Goal: Transaction & Acquisition: Purchase product/service

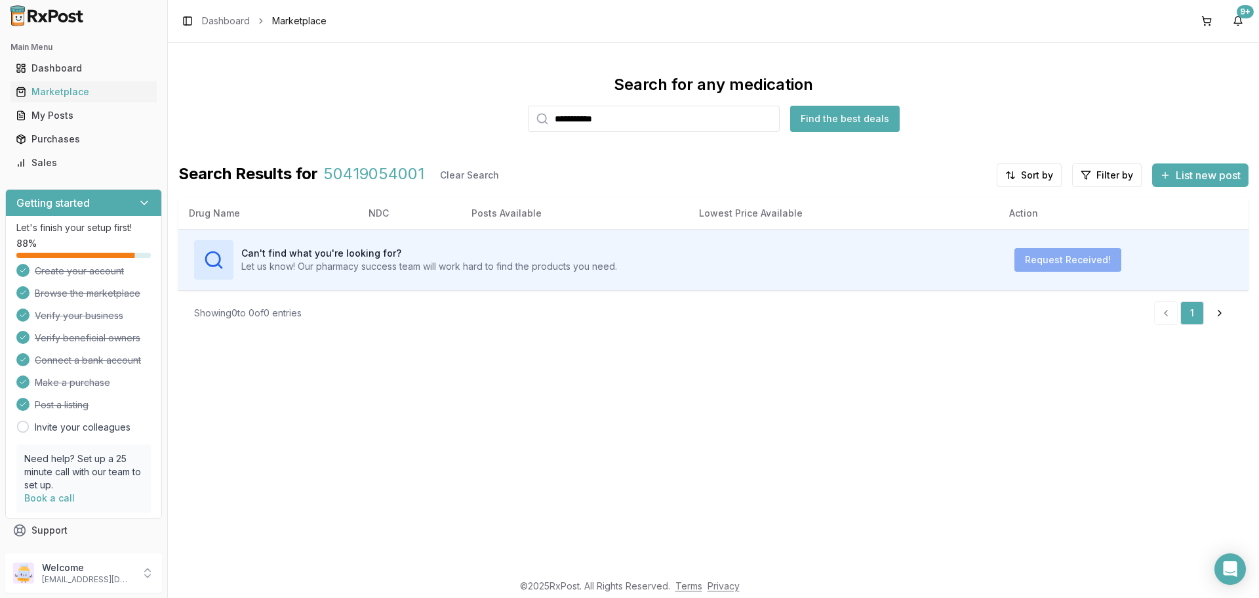
click at [574, 487] on div "**********" at bounding box center [713, 307] width 1091 height 529
drag, startPoint x: 665, startPoint y: 119, endPoint x: 0, endPoint y: 166, distance: 666.8
click at [0, 162] on div "**********" at bounding box center [629, 299] width 1259 height 598
type input "**********"
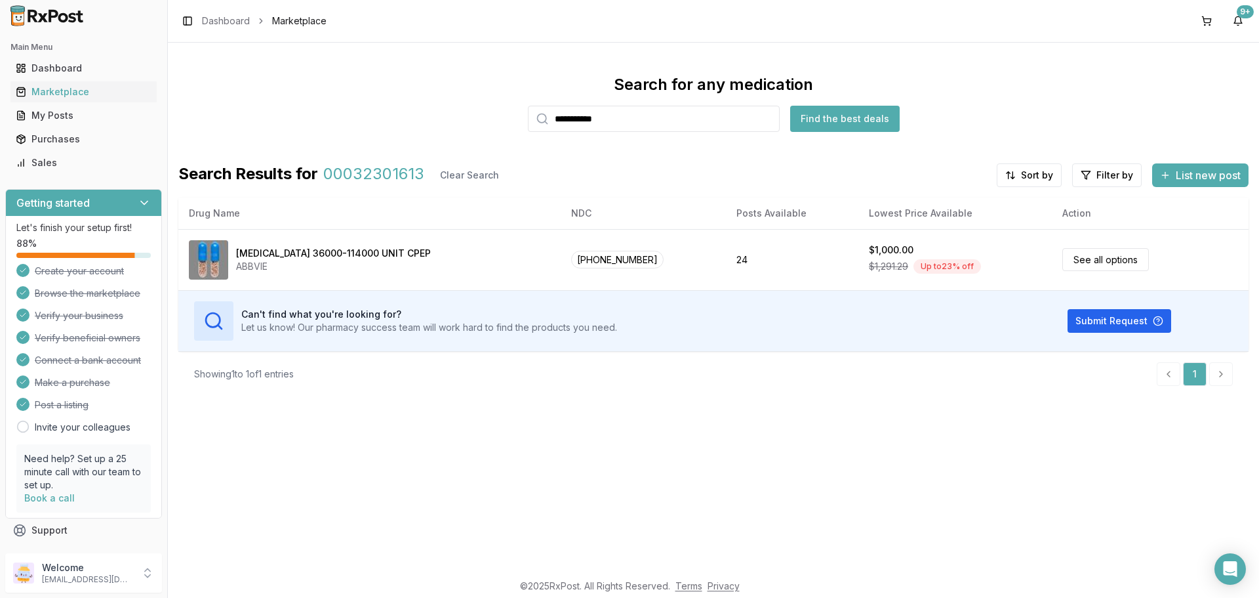
click at [808, 445] on div "**********" at bounding box center [713, 307] width 1091 height 529
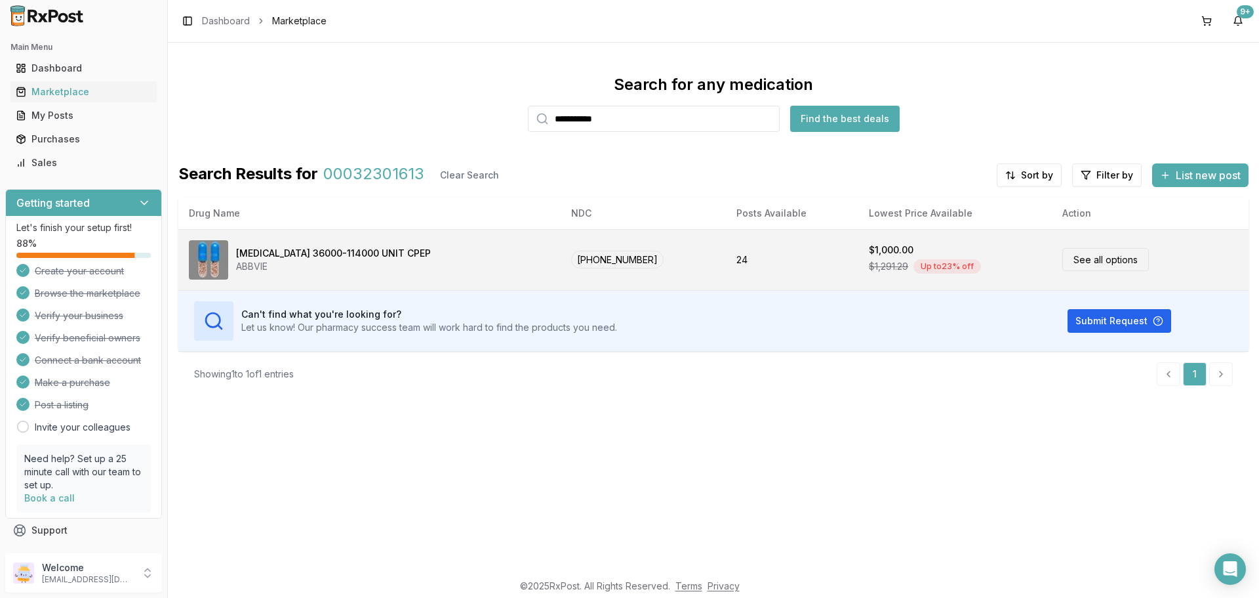
click at [1103, 260] on link "See all options" at bounding box center [1106, 259] width 87 height 23
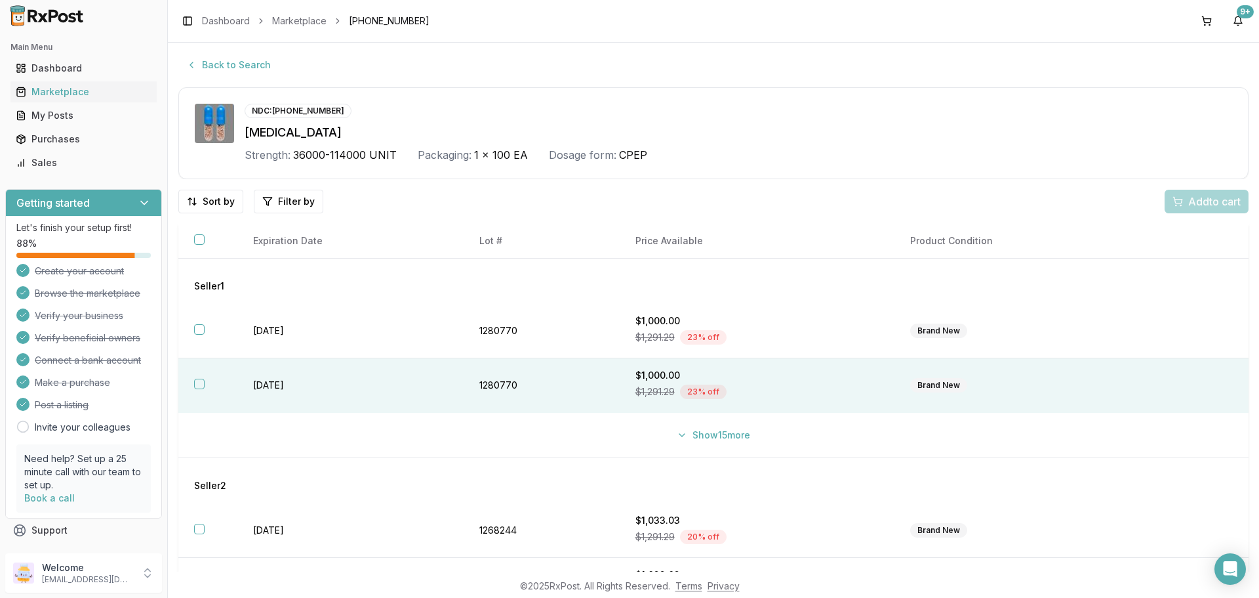
click at [203, 335] on th at bounding box center [207, 331] width 59 height 54
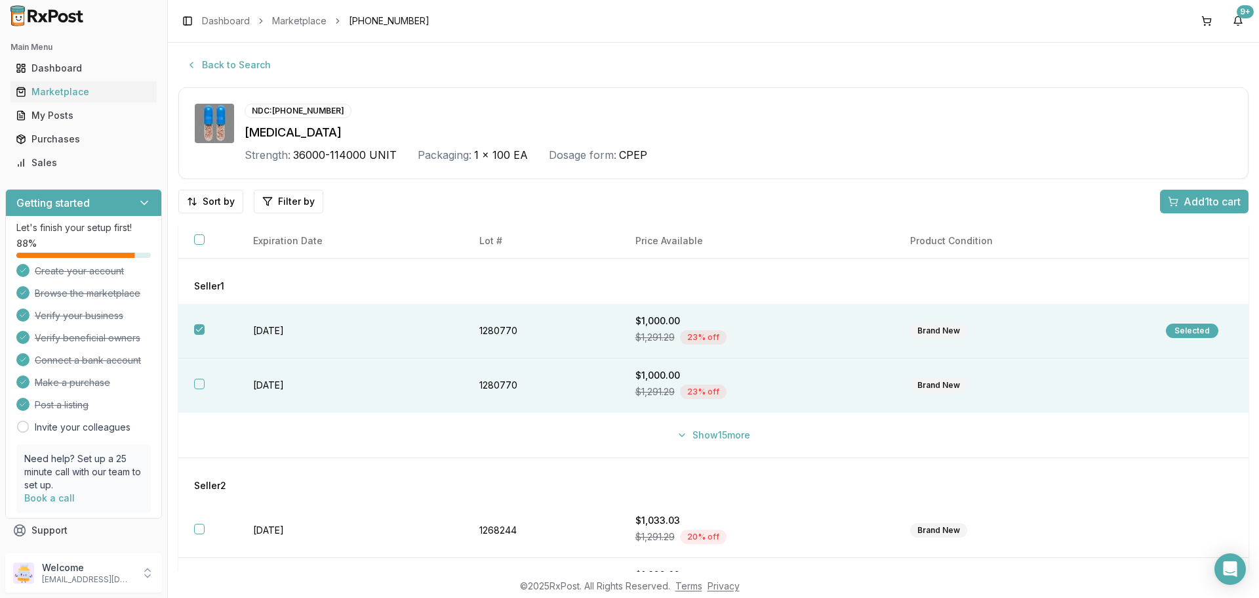
click at [195, 386] on button "button" at bounding box center [199, 383] width 10 height 10
click at [669, 435] on button "Show 15 more" at bounding box center [713, 435] width 89 height 24
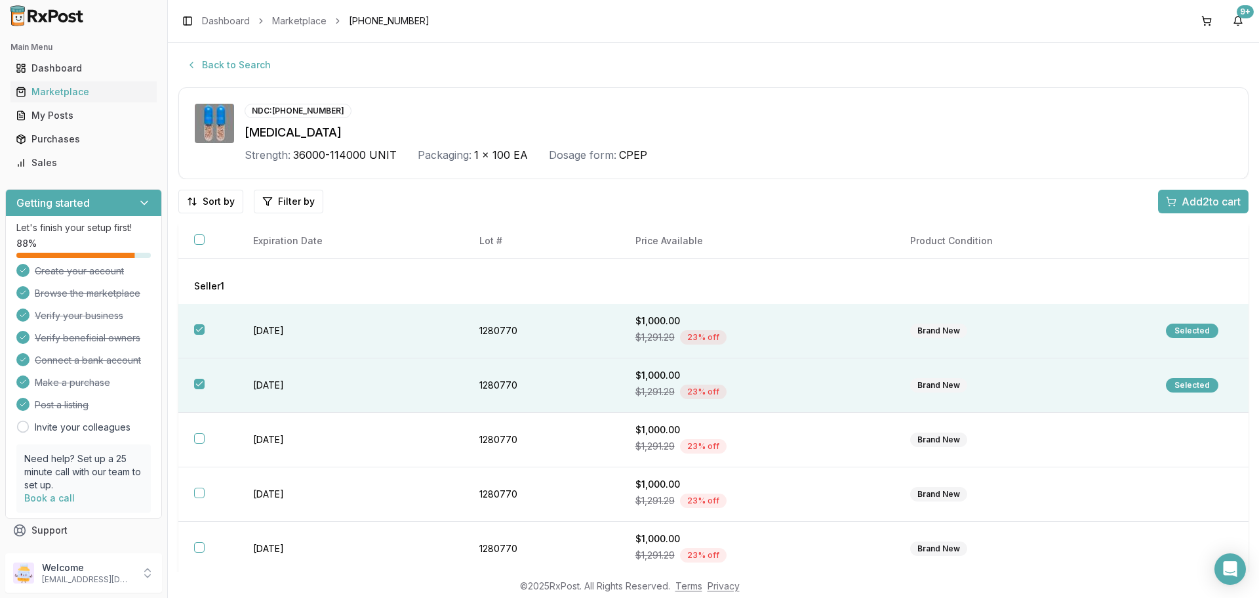
click at [1206, 206] on span "Add 2 to cart" at bounding box center [1211, 201] width 59 height 16
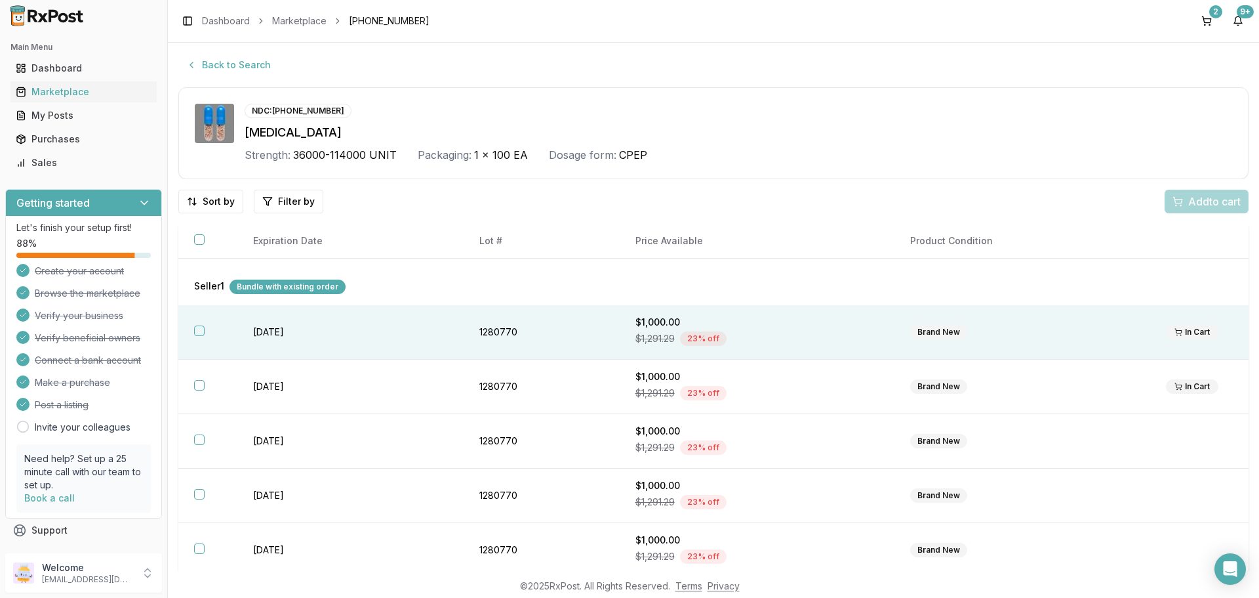
click at [442, 344] on td "[DATE]" at bounding box center [350, 332] width 226 height 54
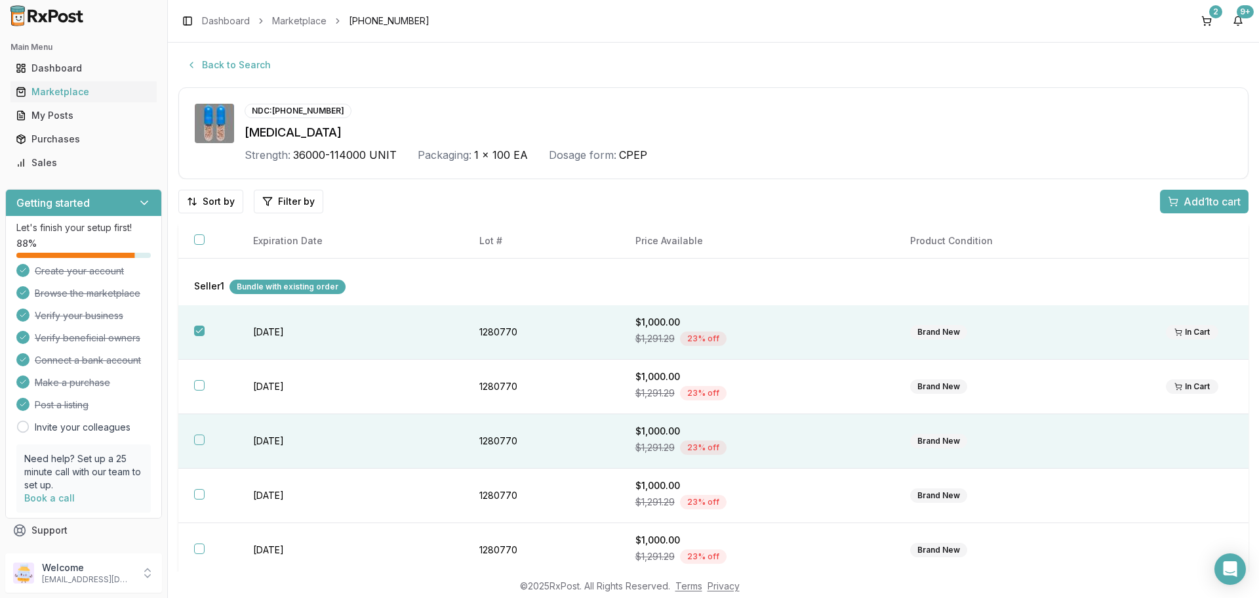
click at [197, 437] on button "button" at bounding box center [199, 439] width 10 height 10
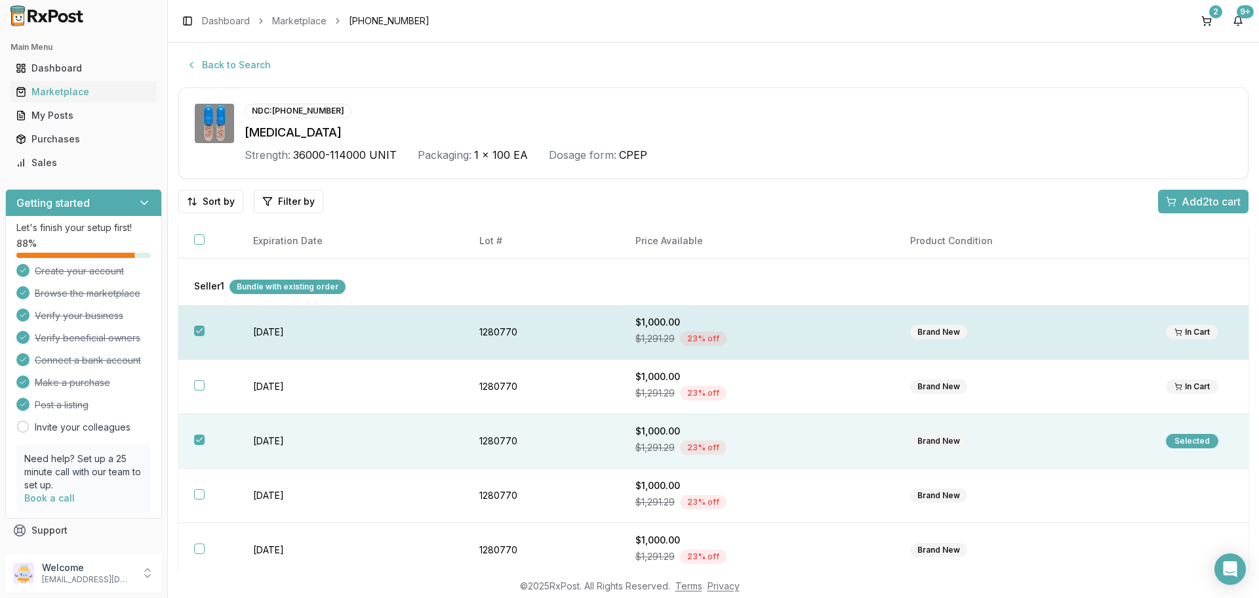
click at [197, 329] on button "button" at bounding box center [199, 330] width 10 height 10
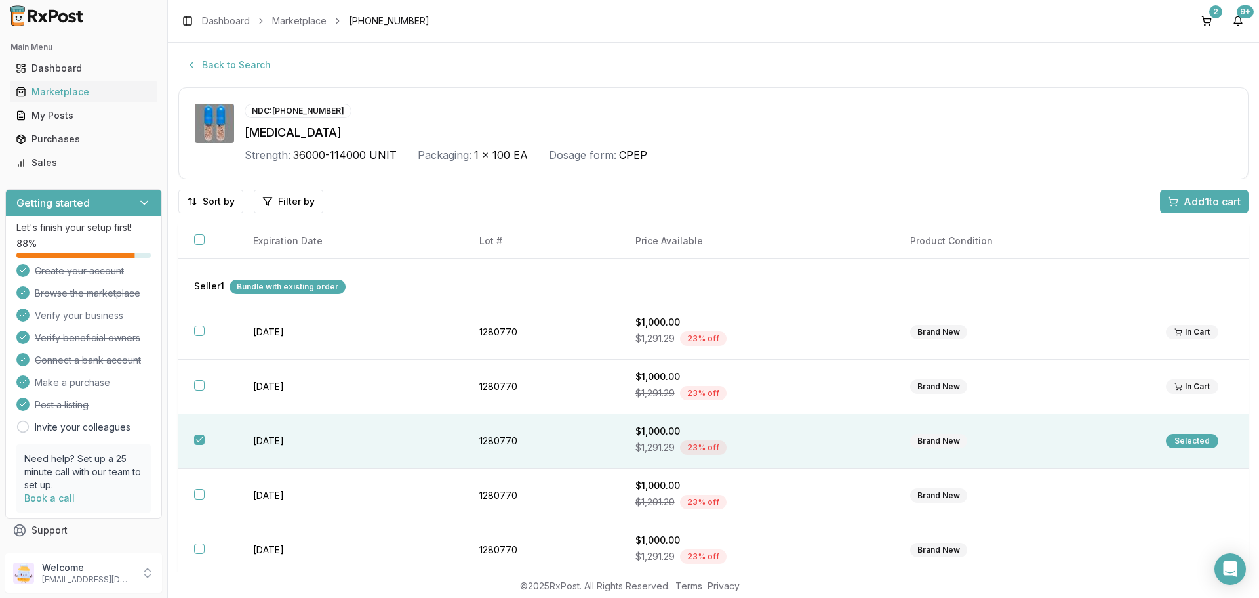
click at [1200, 195] on span "Add 1 to cart" at bounding box center [1212, 201] width 57 height 16
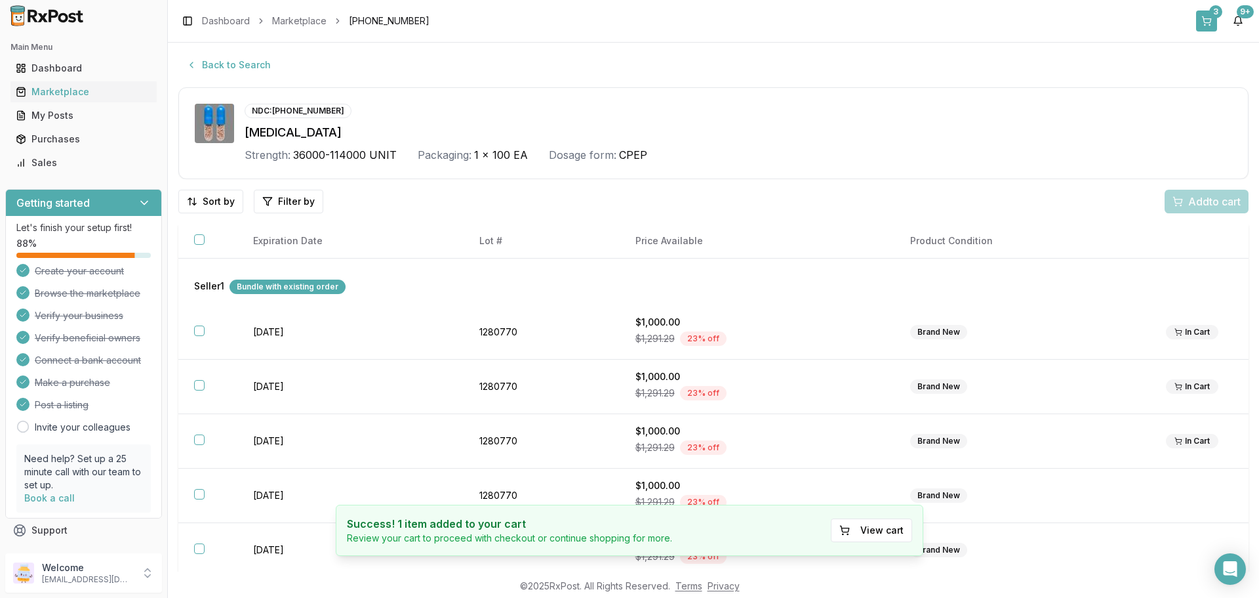
click at [1215, 7] on div "3" at bounding box center [1215, 11] width 13 height 13
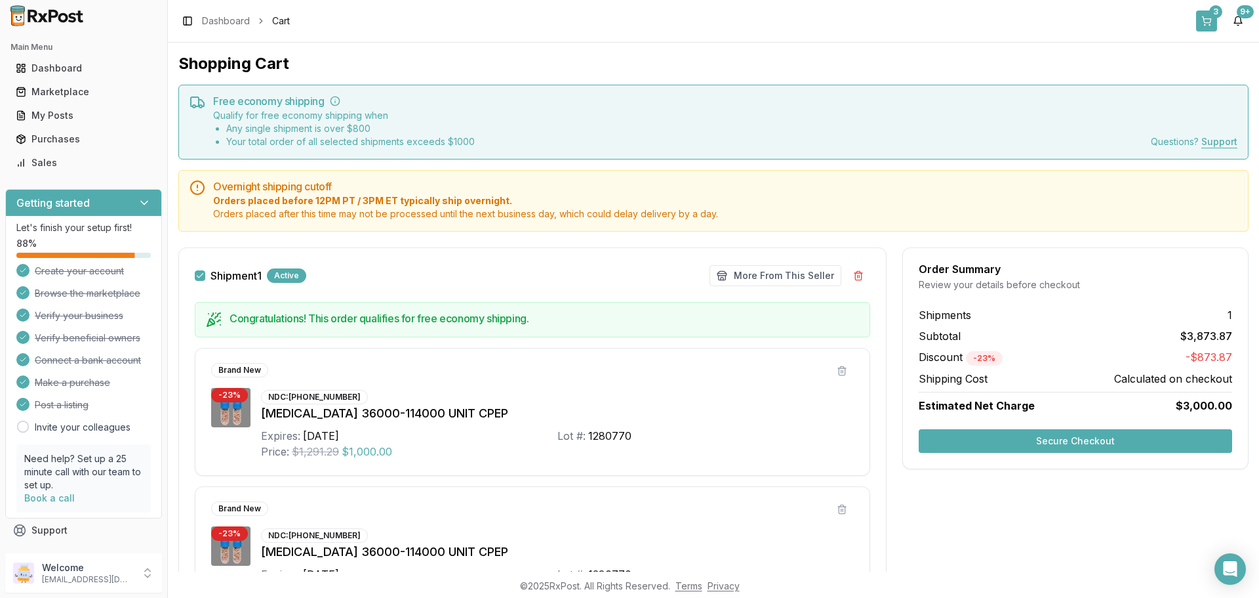
click at [1204, 12] on button "3" at bounding box center [1206, 20] width 21 height 21
click at [843, 369] on button at bounding box center [842, 371] width 24 height 24
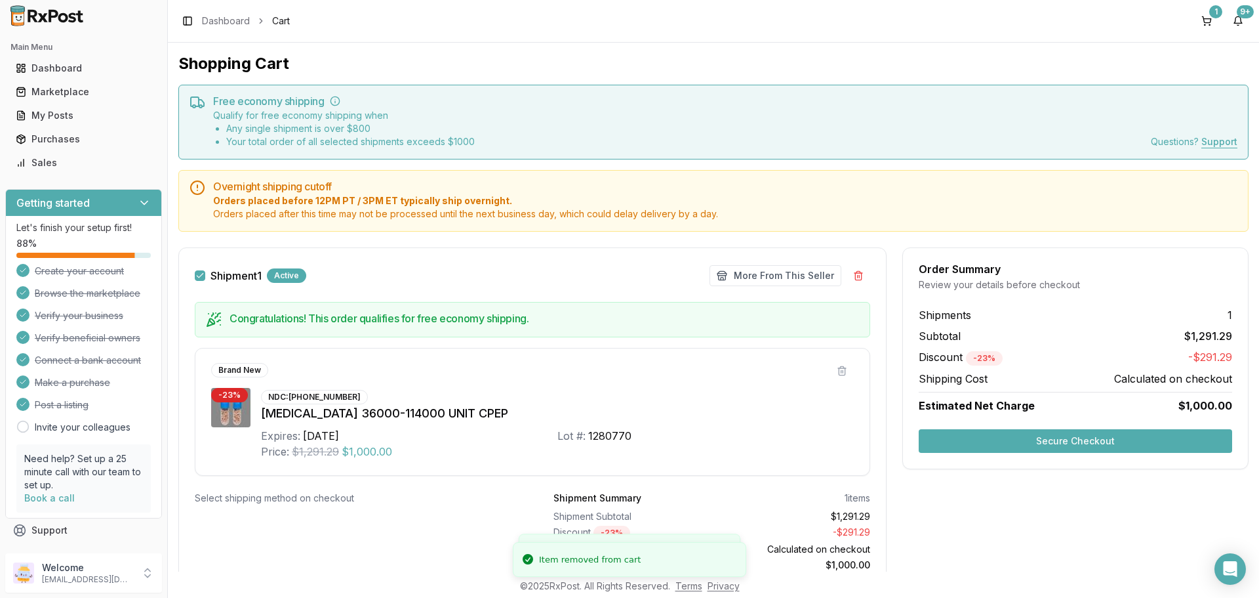
click at [986, 557] on div "Order Summary Review your details before checkout Shipments 1 Subtotal $1,291.2…" at bounding box center [1076, 425] width 346 height 356
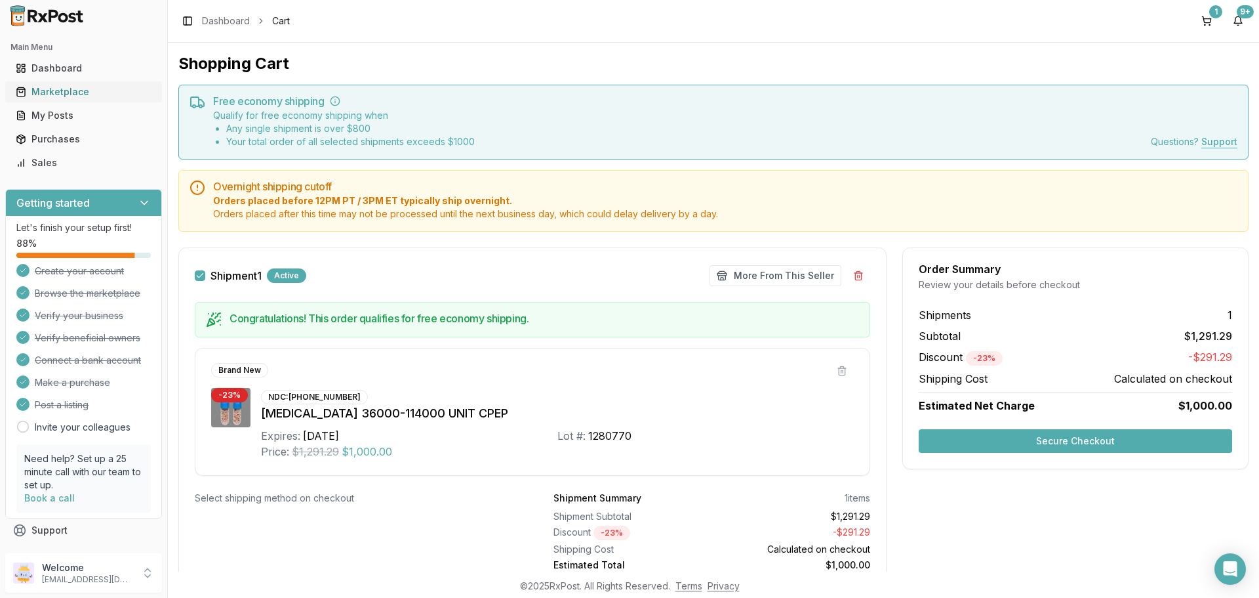
click at [70, 92] on div "Marketplace" at bounding box center [84, 91] width 136 height 13
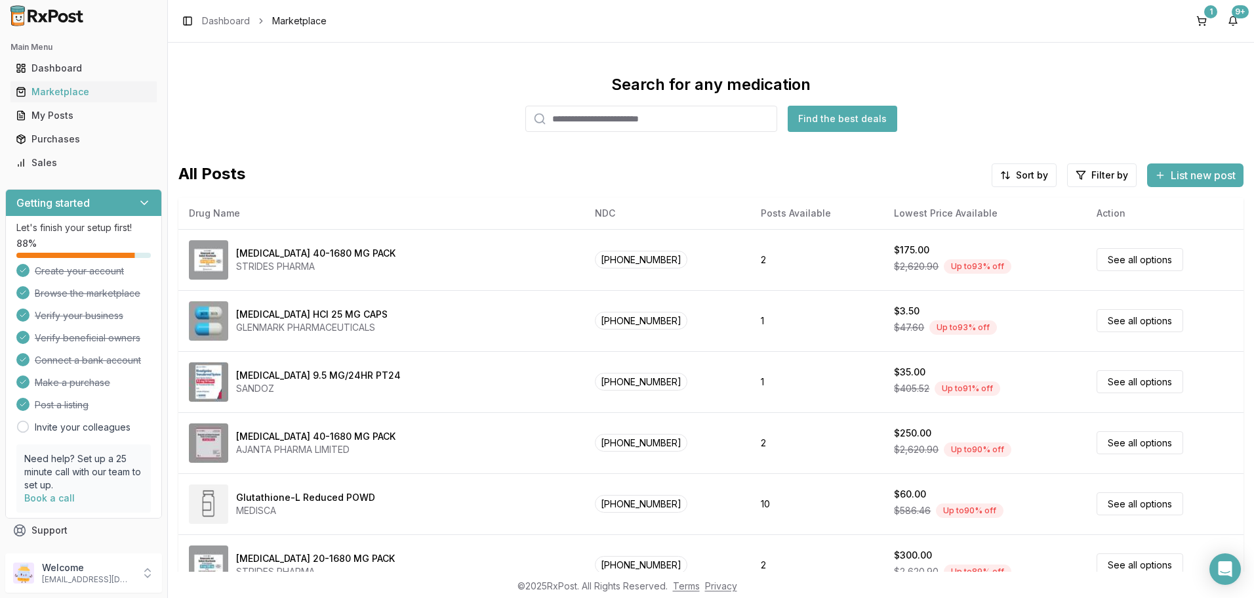
click at [681, 115] on input "search" at bounding box center [651, 119] width 252 height 26
click at [60, 86] on div "Marketplace" at bounding box center [84, 91] width 136 height 13
click at [584, 127] on input "search" at bounding box center [651, 119] width 252 height 26
type input "*******"
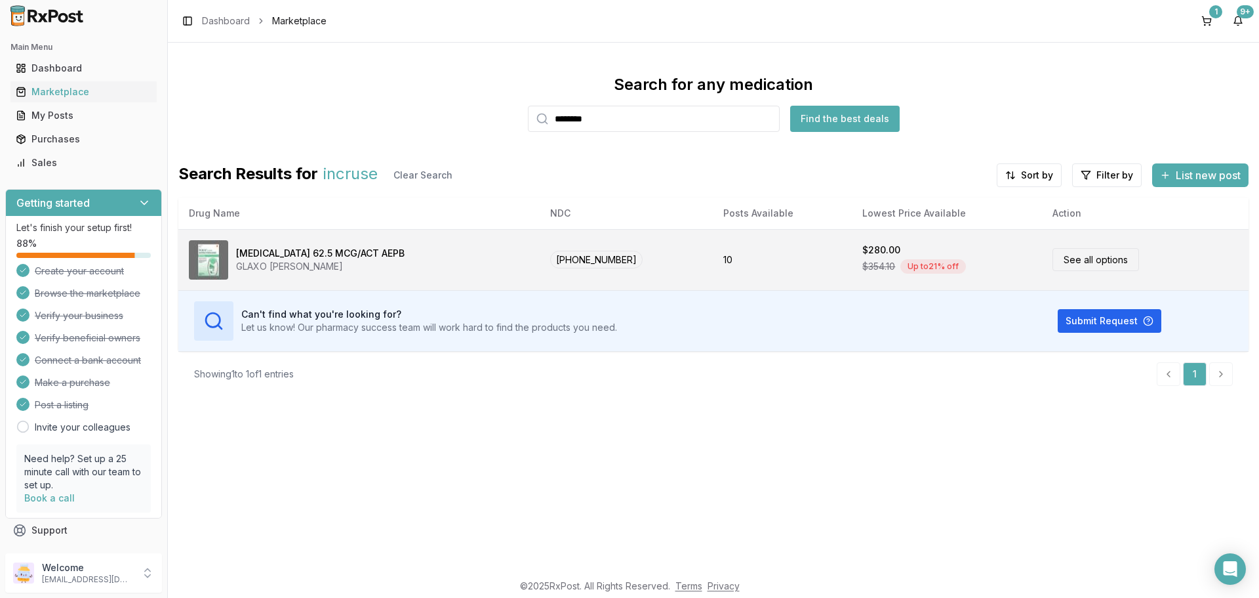
click at [1084, 272] on td "See all options" at bounding box center [1145, 259] width 207 height 61
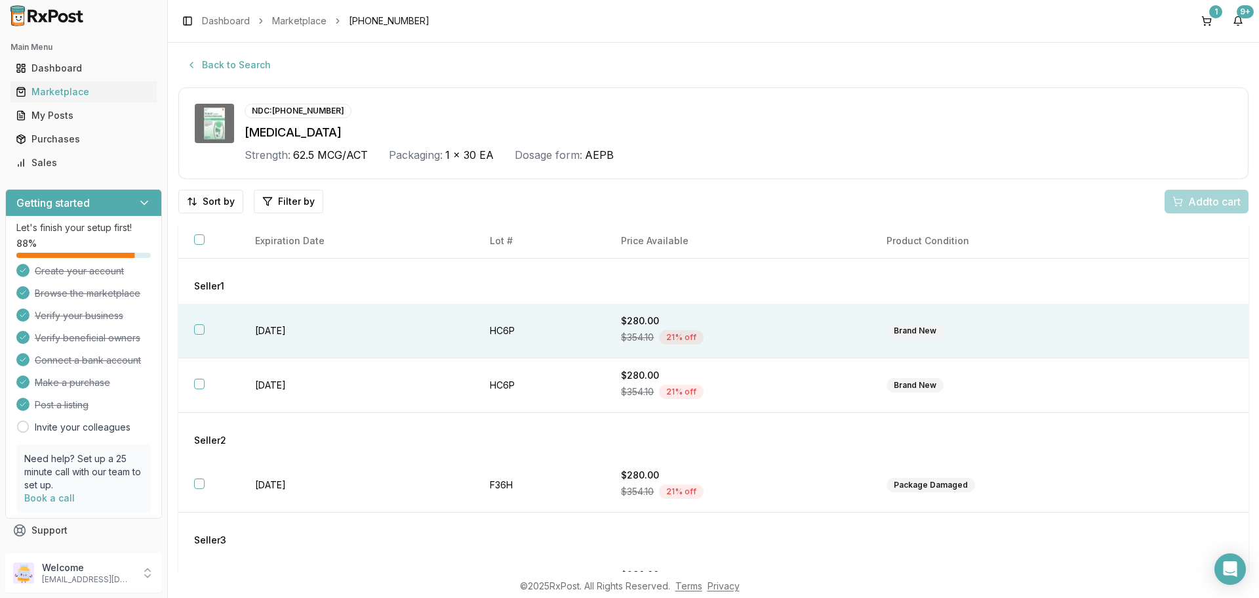
click at [216, 326] on th at bounding box center [208, 331] width 61 height 54
click at [1184, 205] on span "Add 1 to cart" at bounding box center [1212, 201] width 57 height 16
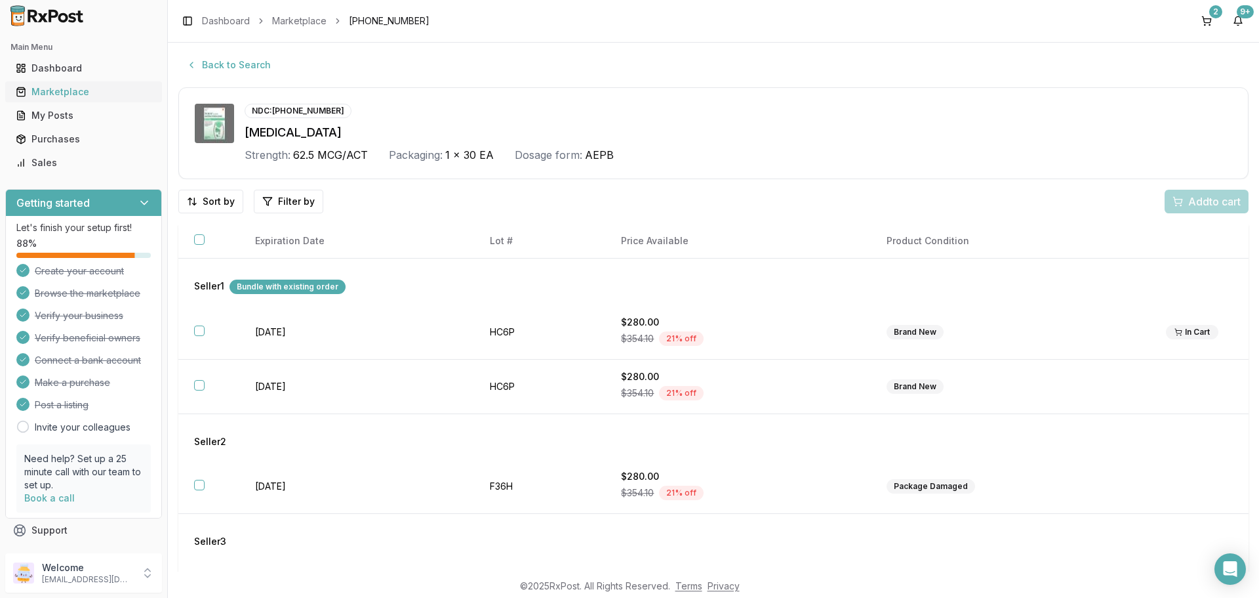
click at [51, 91] on div "Marketplace" at bounding box center [84, 91] width 136 height 13
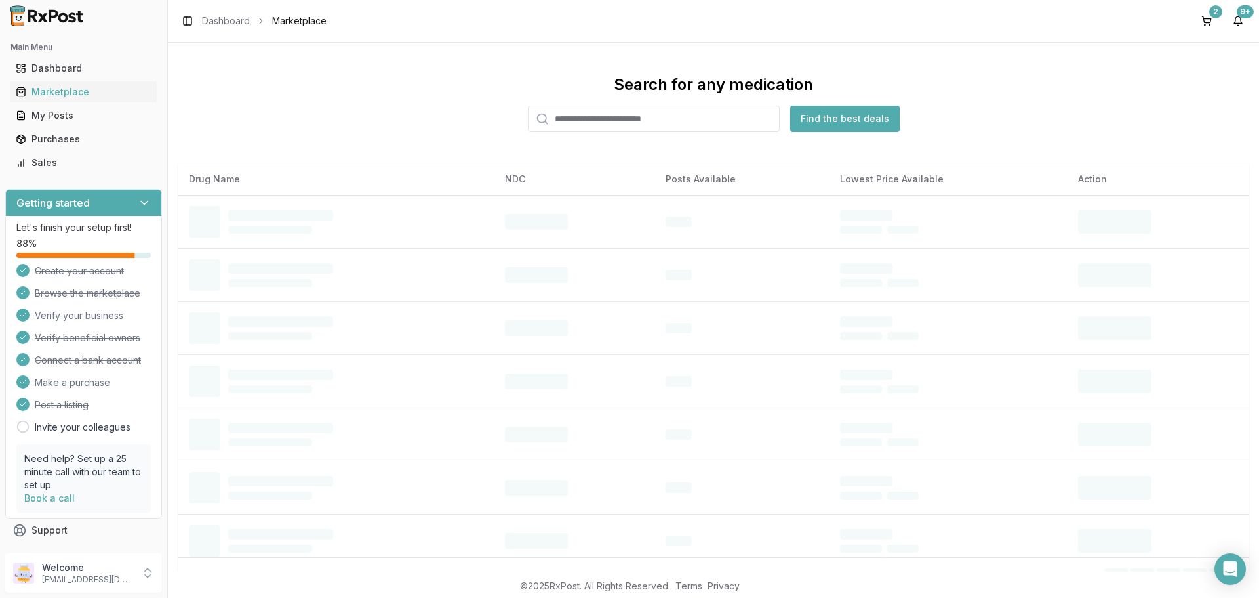
click at [580, 119] on input "search" at bounding box center [654, 119] width 252 height 26
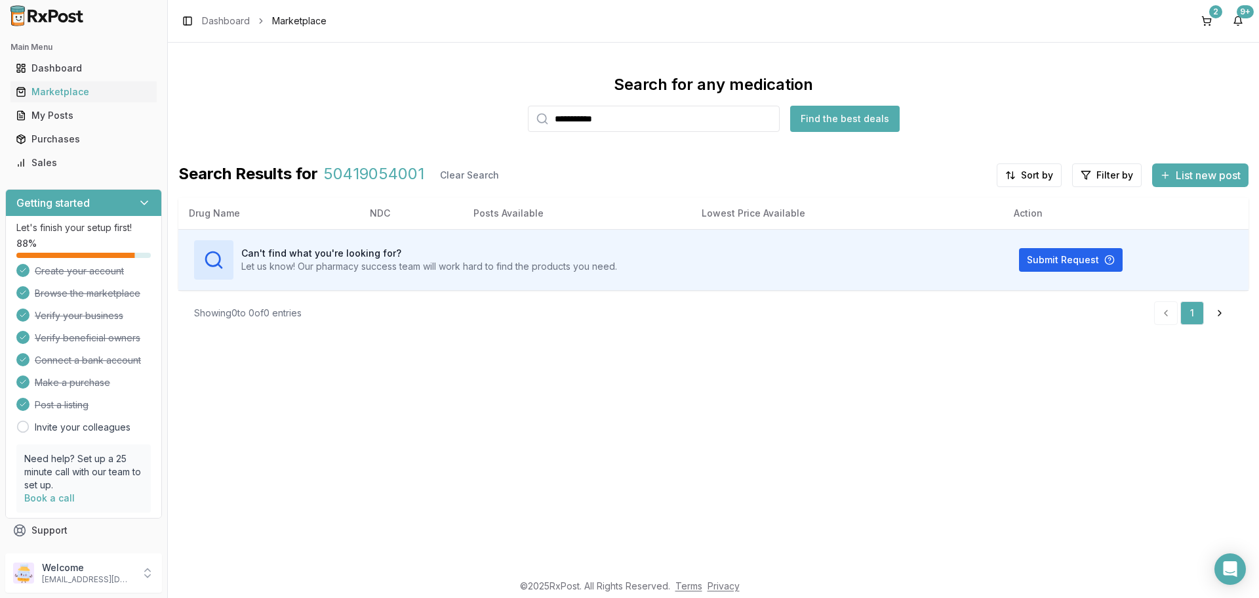
type input "**********"
click at [1211, 15] on div "2" at bounding box center [1215, 11] width 13 height 13
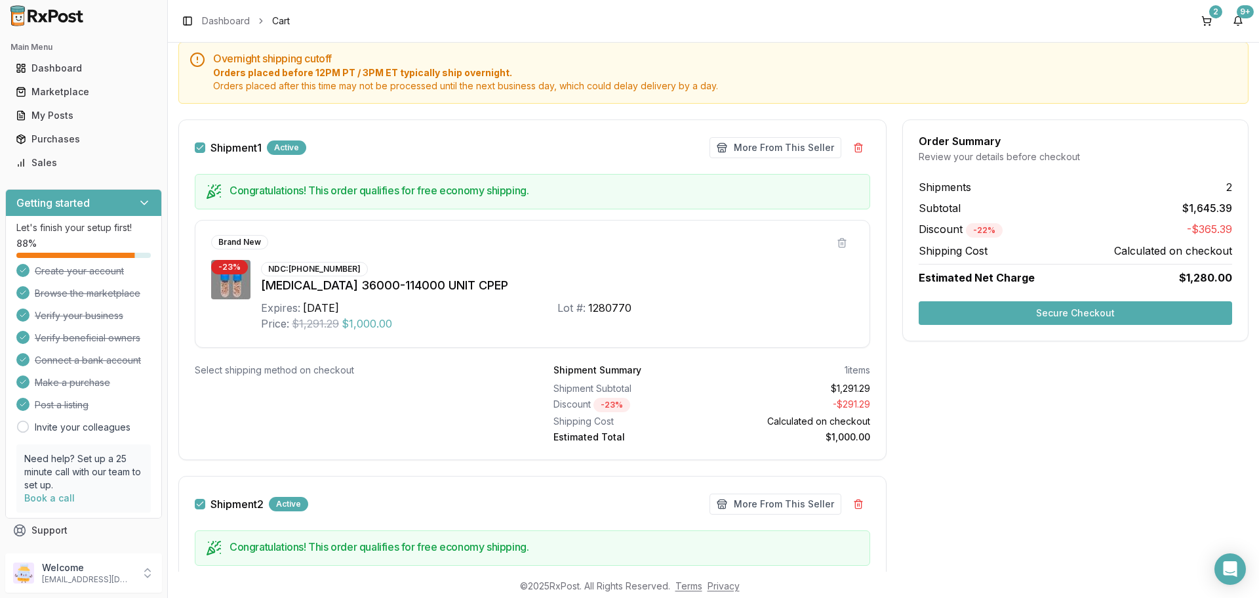
scroll to position [131, 0]
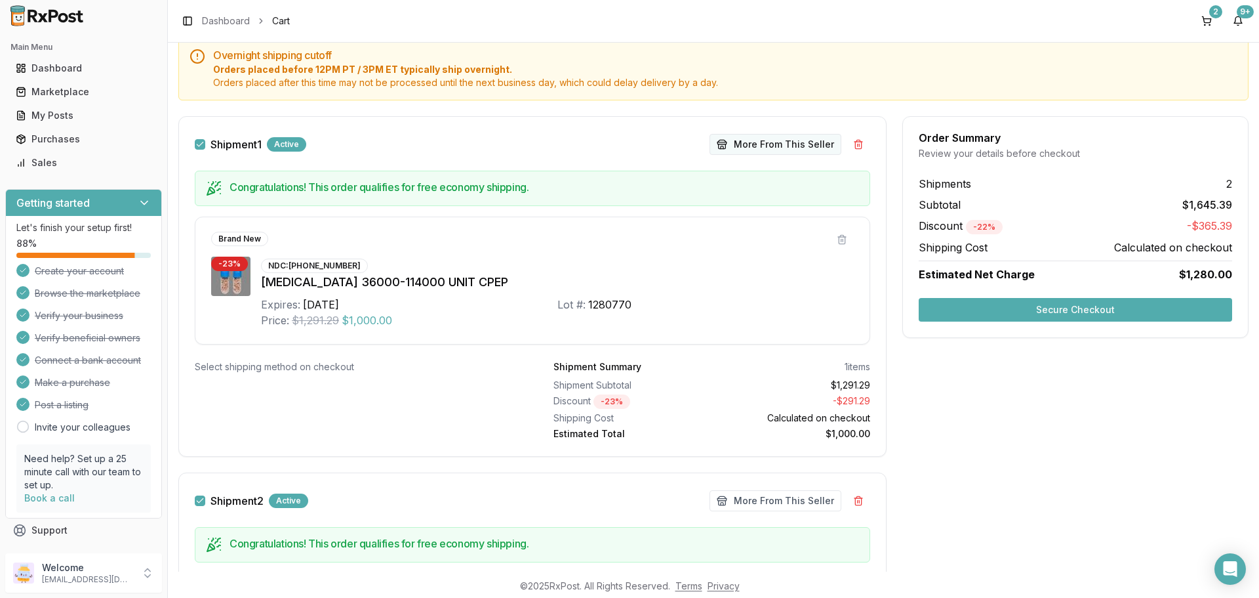
click at [811, 148] on button "More From This Seller" at bounding box center [776, 144] width 132 height 21
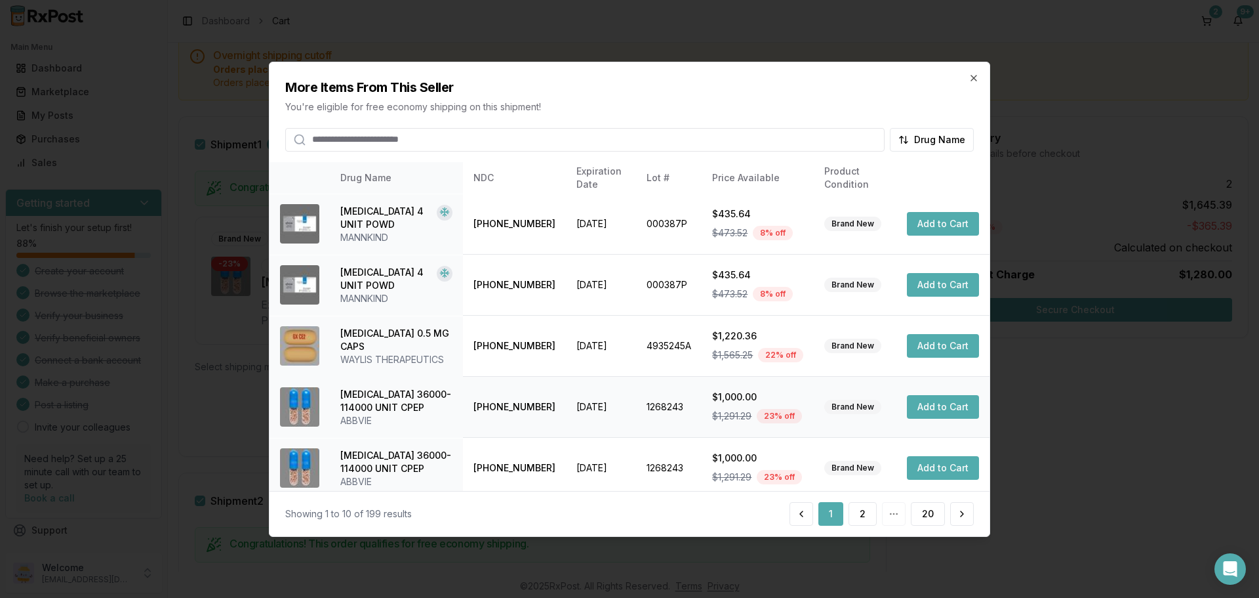
click at [925, 406] on button "Add to Cart" at bounding box center [943, 407] width 72 height 24
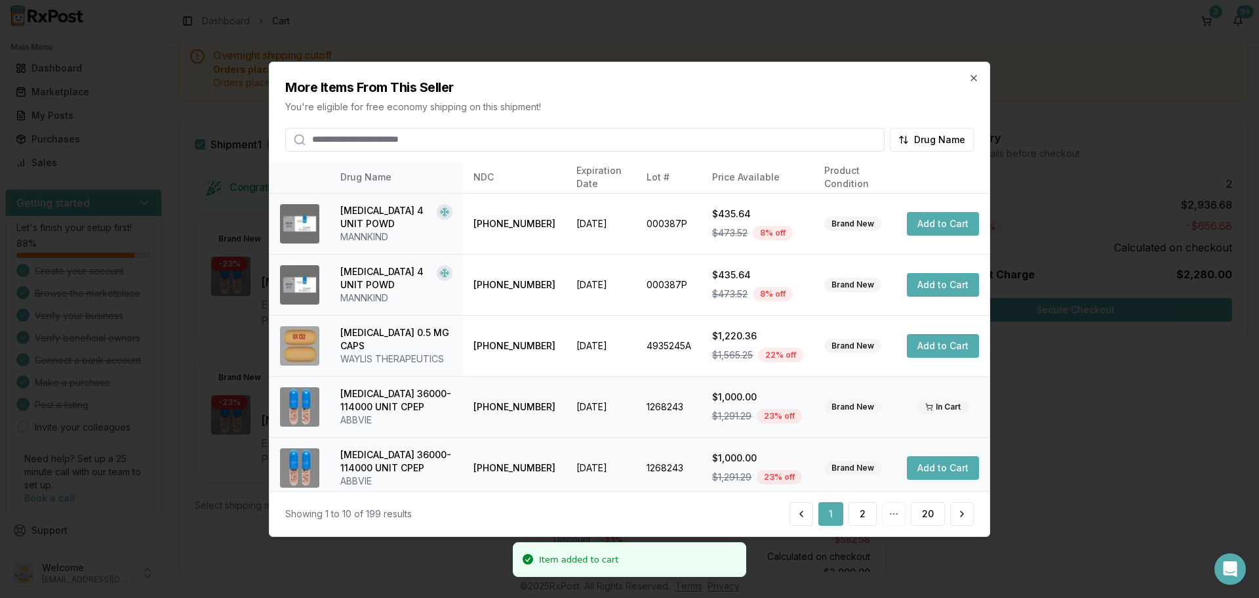
click at [933, 473] on button "Add to Cart" at bounding box center [943, 468] width 72 height 24
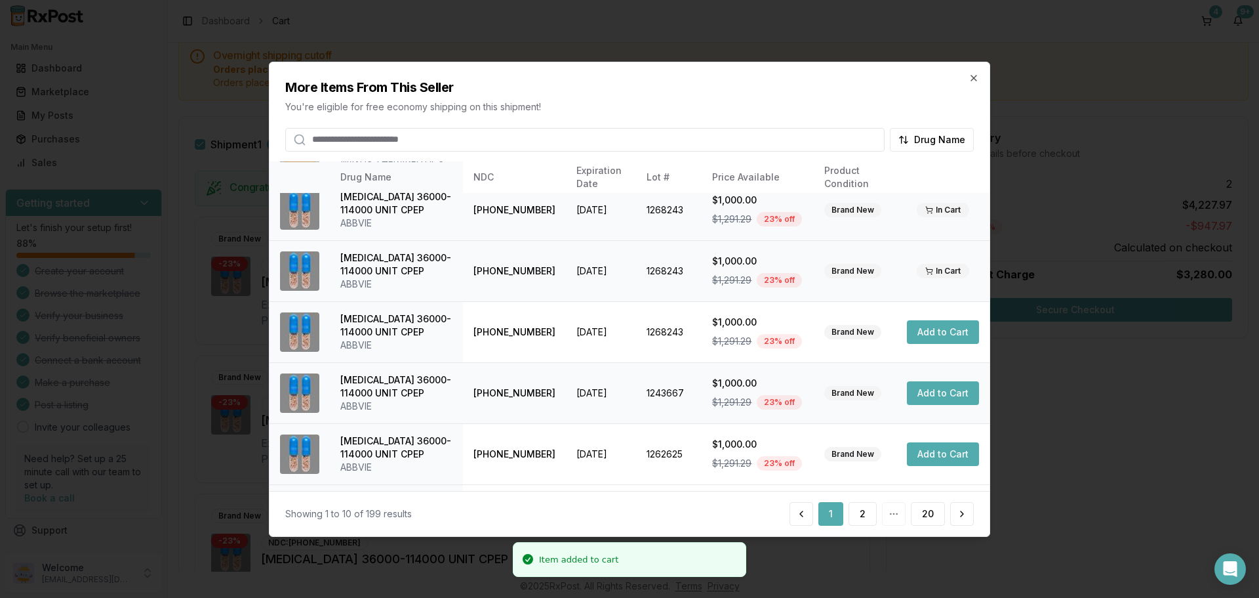
scroll to position [312, 0]
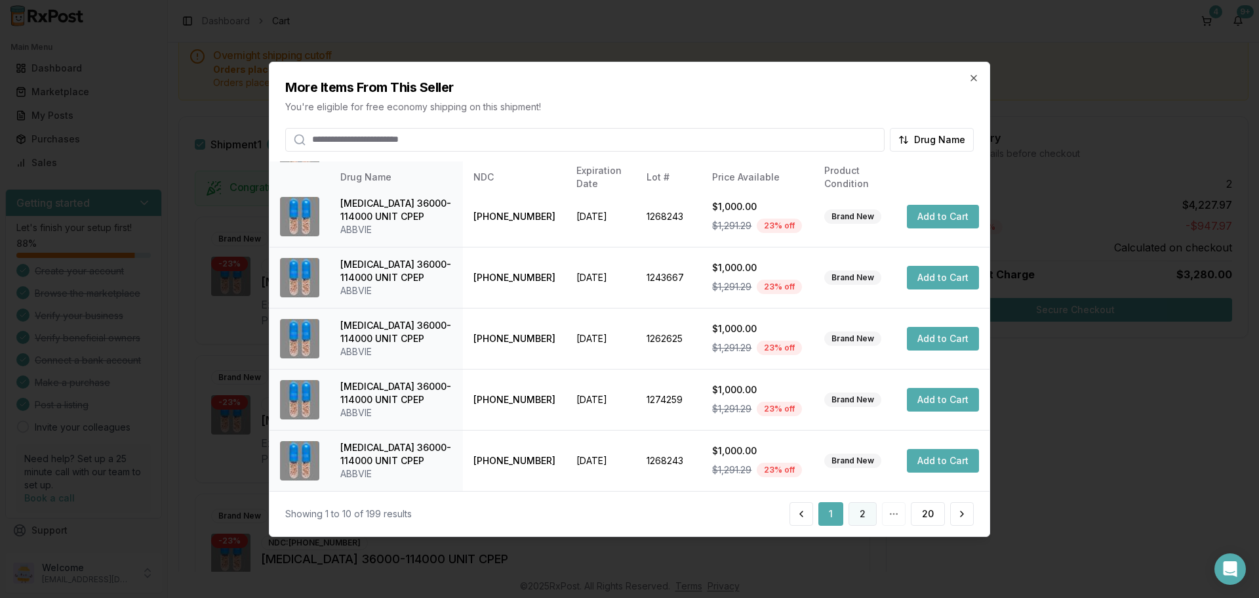
click at [858, 513] on button "2" at bounding box center [863, 514] width 28 height 24
click at [860, 518] on button "3" at bounding box center [863, 514] width 28 height 24
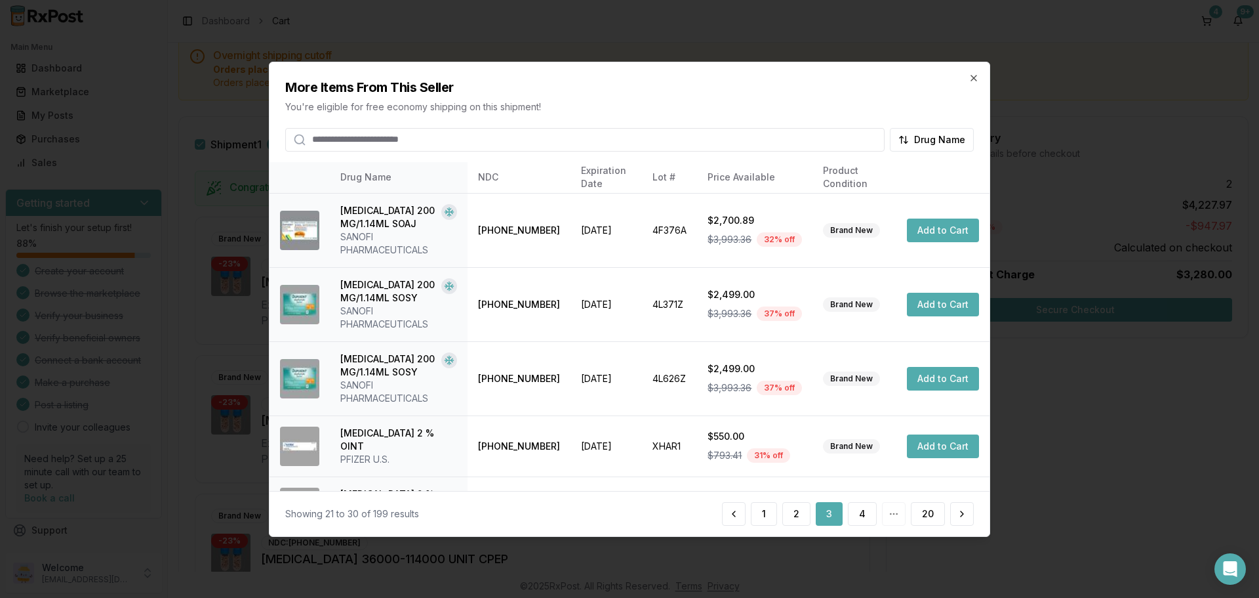
scroll to position [352, 0]
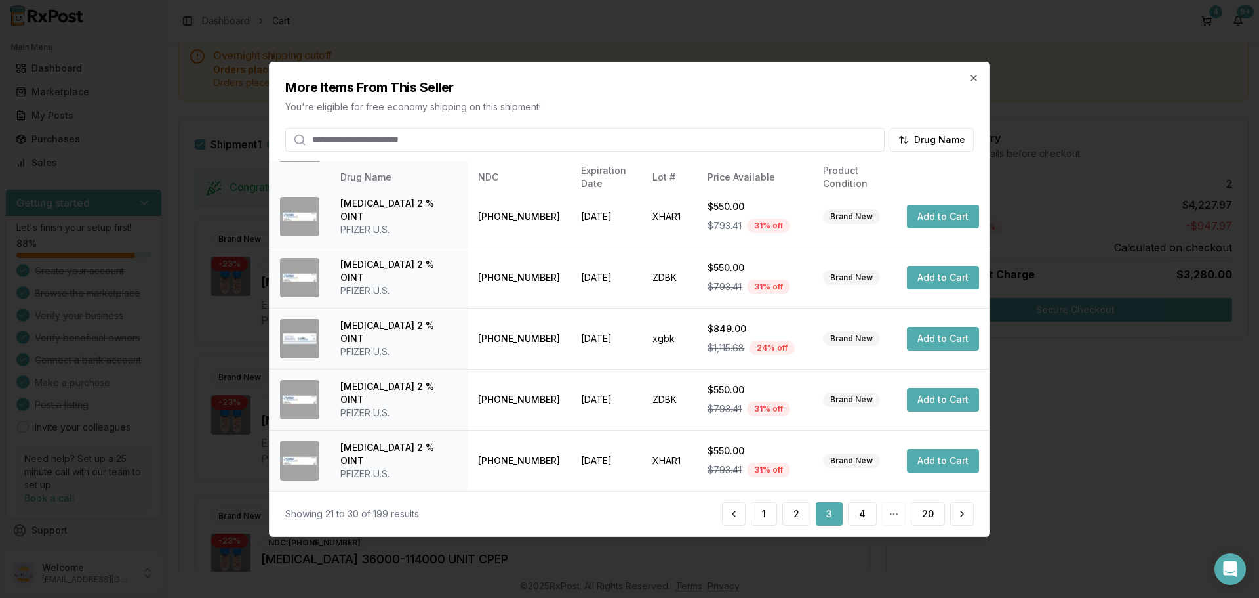
click at [977, 85] on div "More Items From This Seller You're eligible for free economy shipping on this s…" at bounding box center [630, 106] width 720 height 89
click at [977, 79] on icon "button" at bounding box center [974, 77] width 10 height 10
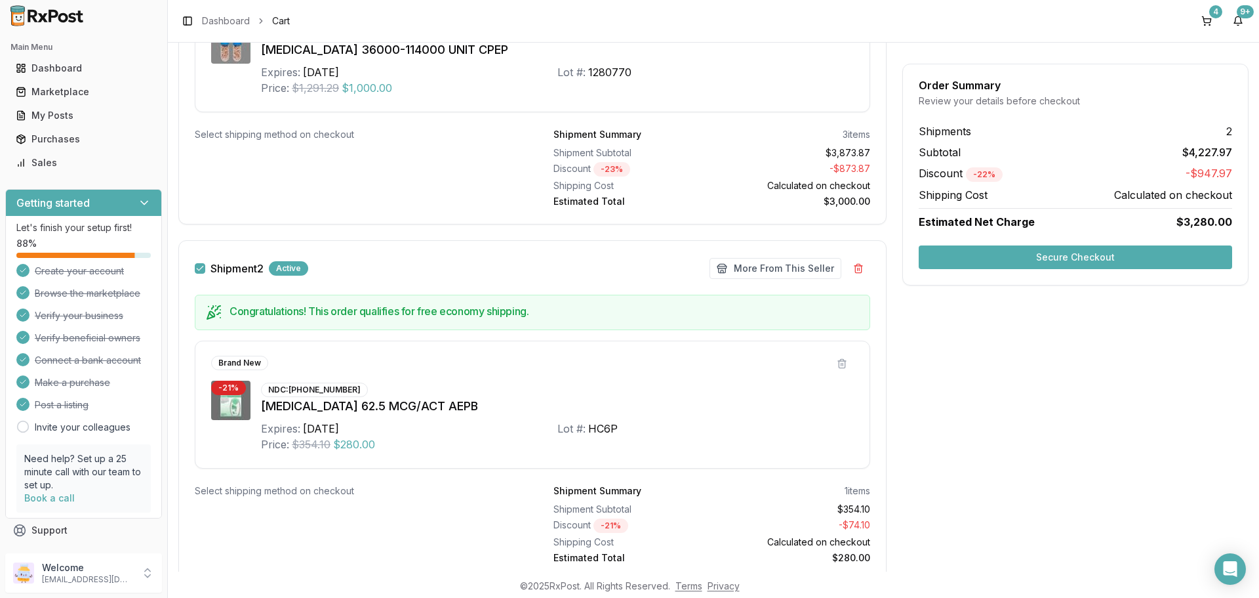
scroll to position [686, 0]
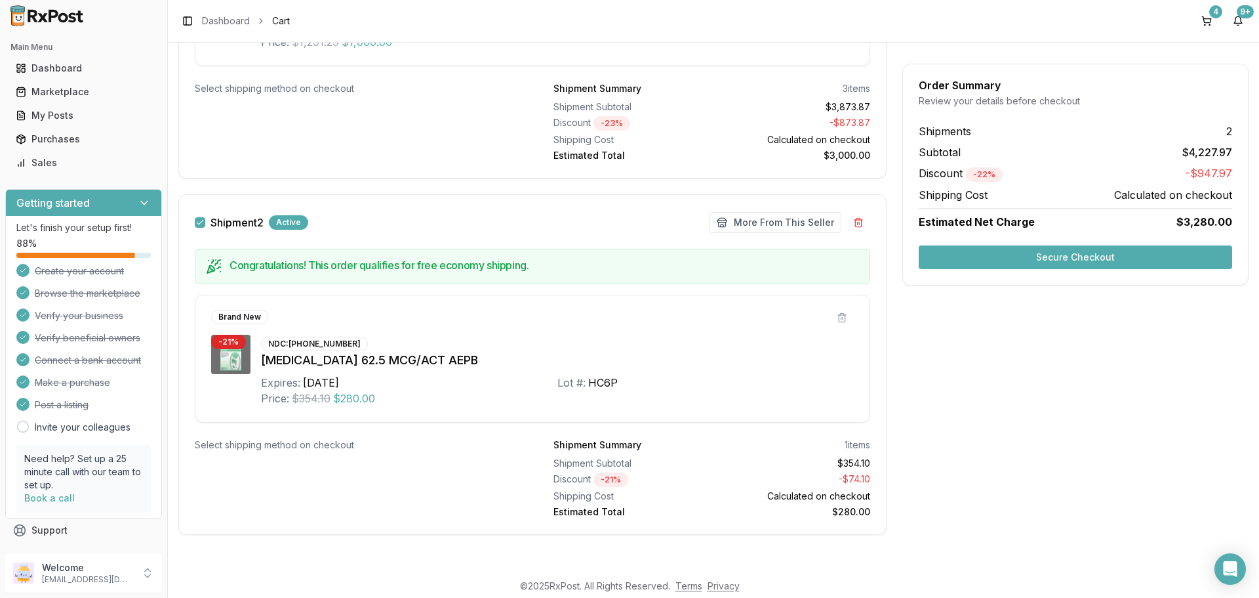
click at [989, 245] on button "Secure Checkout" at bounding box center [1076, 257] width 314 height 24
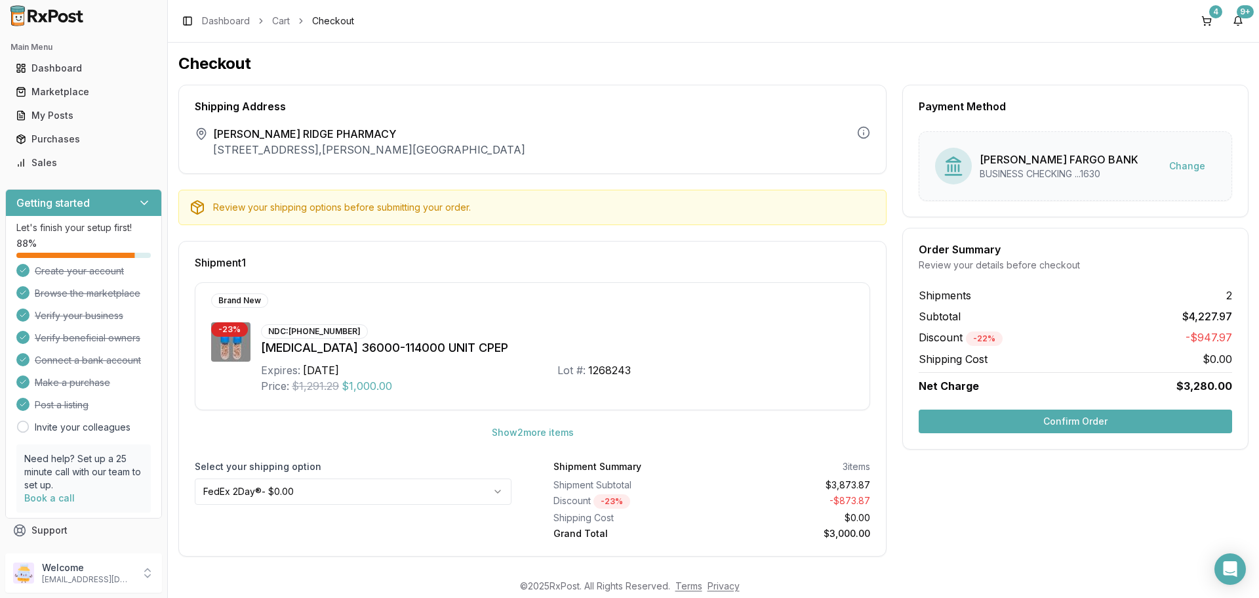
click at [425, 494] on html "Main Menu Dashboard Marketplace My Posts Purchases Sales Getting started Let's …" at bounding box center [629, 299] width 1259 height 598
drag, startPoint x: 1091, startPoint y: 413, endPoint x: 1089, endPoint y: 489, distance: 75.5
click at [1089, 489] on div "Payment Method [PERSON_NAME] FARGO BANK BUSINESS CHECKING ...1630 Change Order …" at bounding box center [1076, 469] width 346 height 769
click at [1079, 422] on button "Confirm Order" at bounding box center [1076, 421] width 314 height 24
